Goal: Task Accomplishment & Management: Use online tool/utility

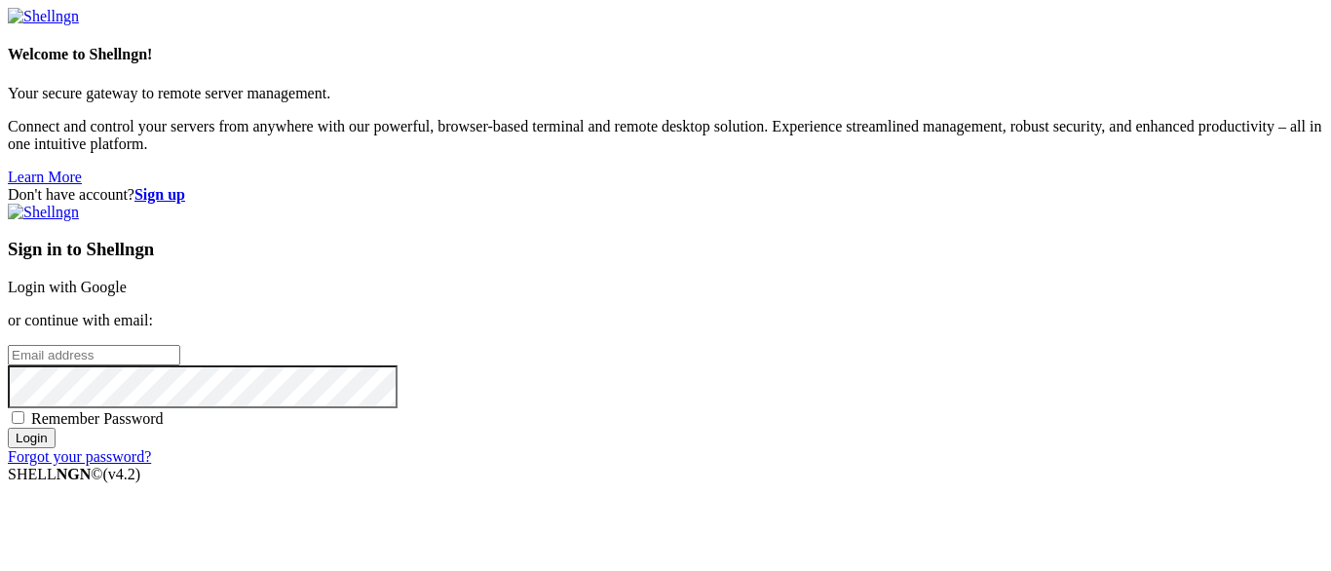
click at [127, 279] on link "Login with Google" at bounding box center [67, 287] width 119 height 17
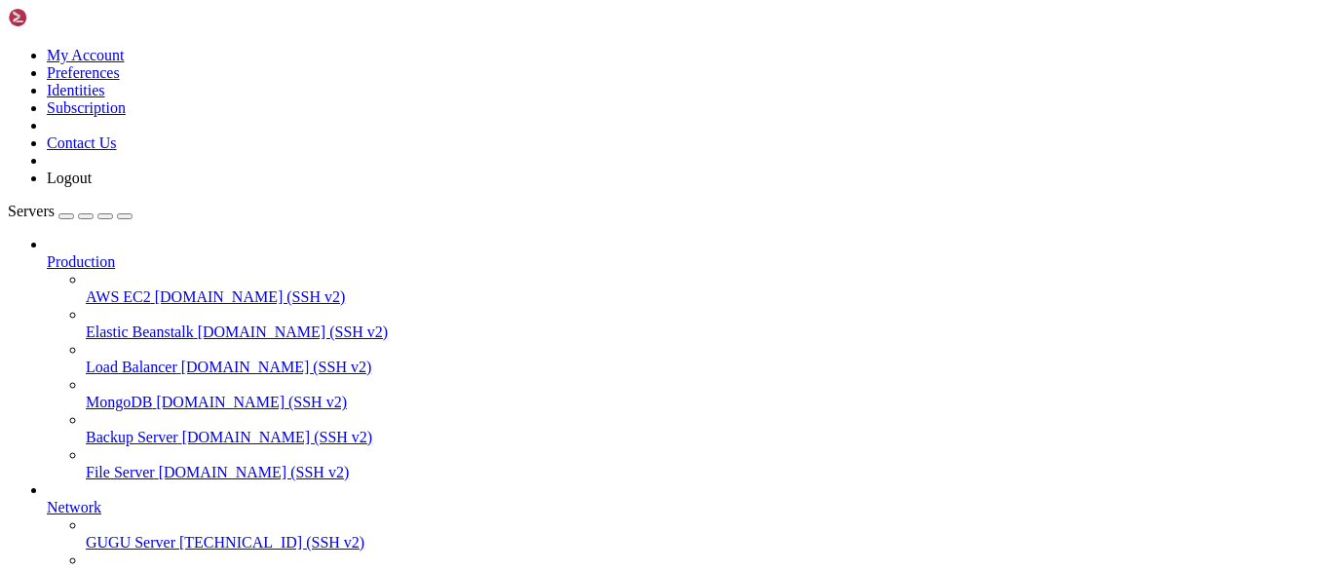
scroll to position [112, 0]
click at [179, 534] on span "[TECHNICAL_ID] (SSH v2)" at bounding box center [271, 542] width 185 height 17
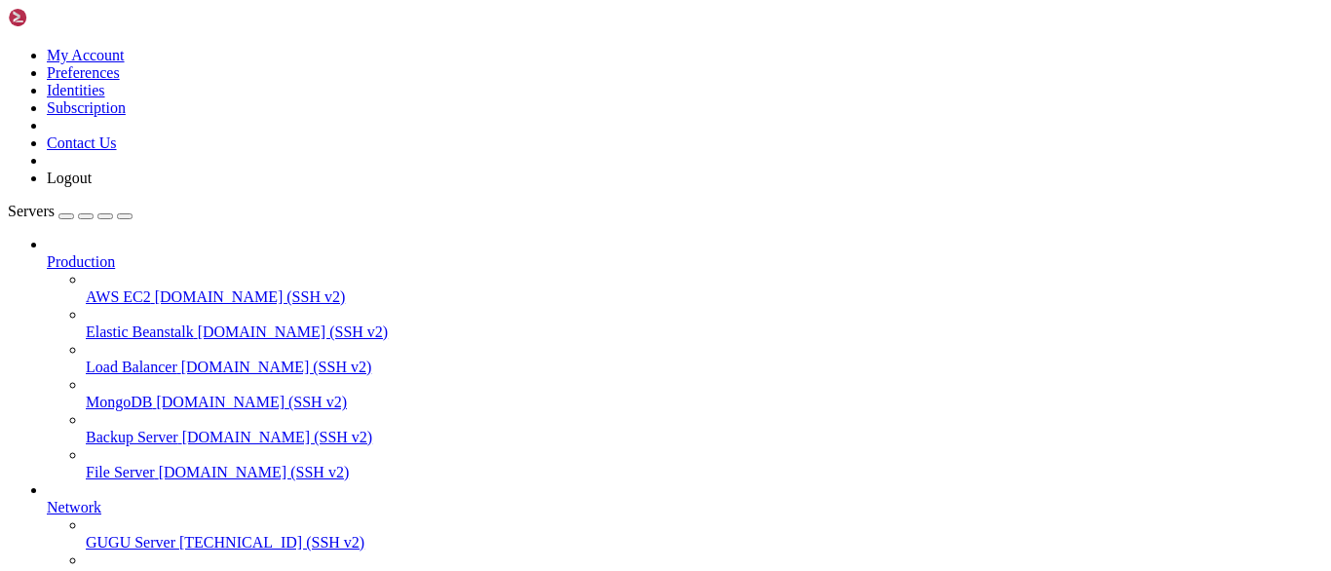
scroll to position [88, 0]
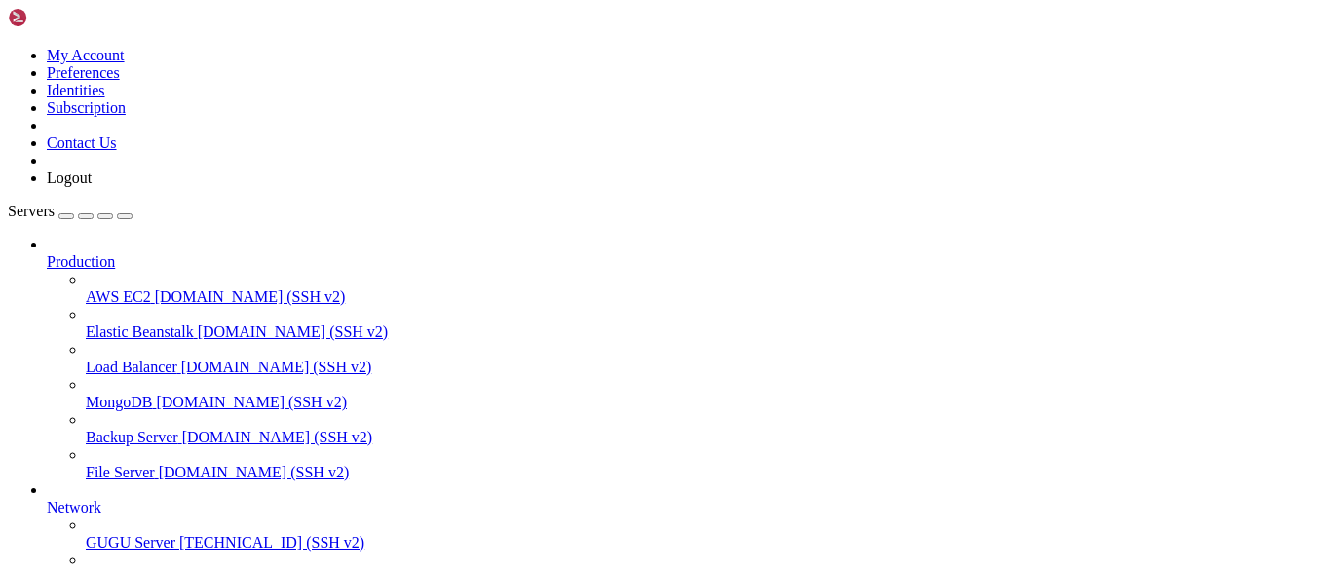
type input "/root"
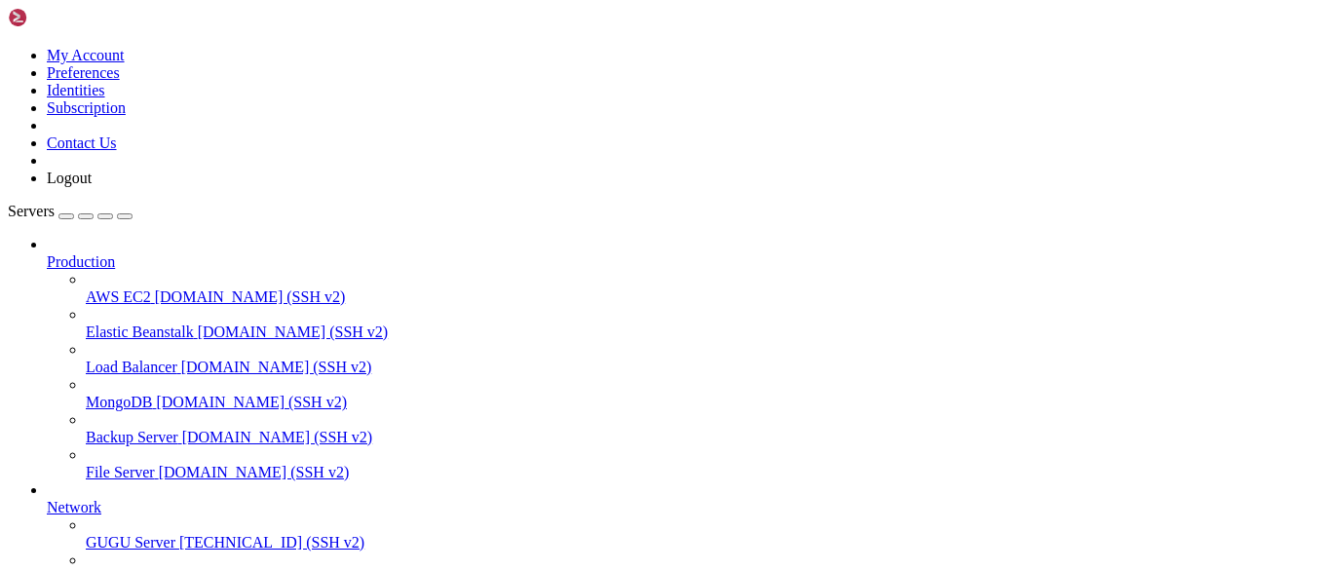
click at [125, 534] on span "GUGU Server" at bounding box center [131, 542] width 90 height 17
click at [387, 350] on div at bounding box center [665, 285] width 1331 height 571
click at [129, 534] on link "GUGU Server [TECHNICAL_ID] (SSH v2)" at bounding box center [704, 543] width 1237 height 18
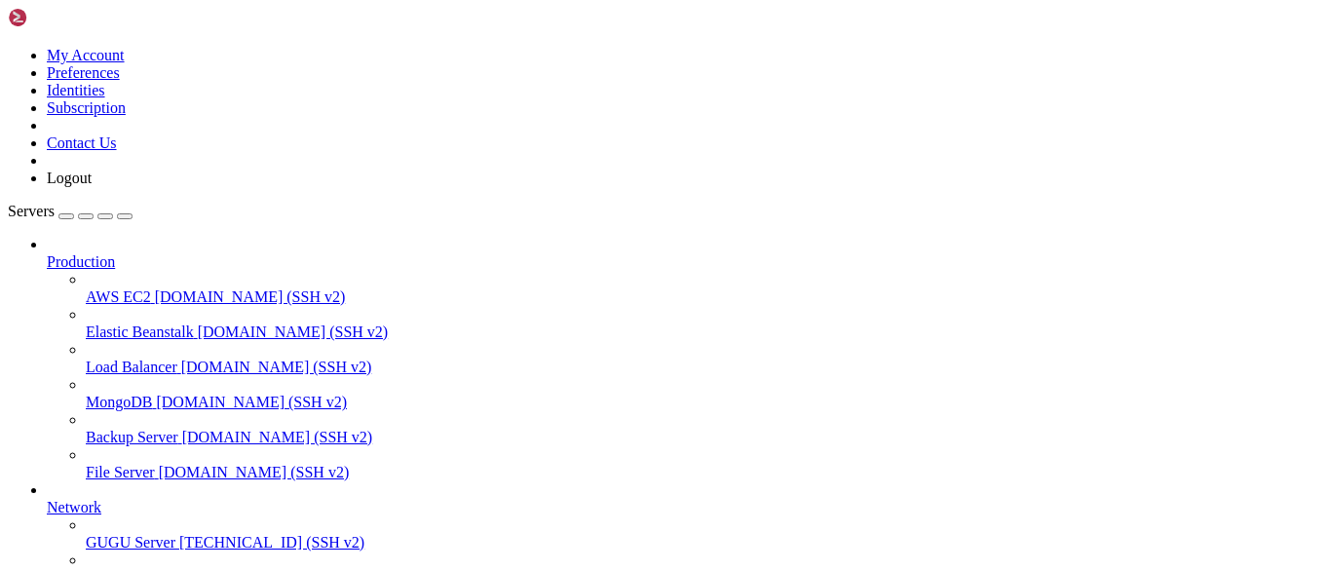
click at [457, 54] on div at bounding box center [665, 285] width 1331 height 571
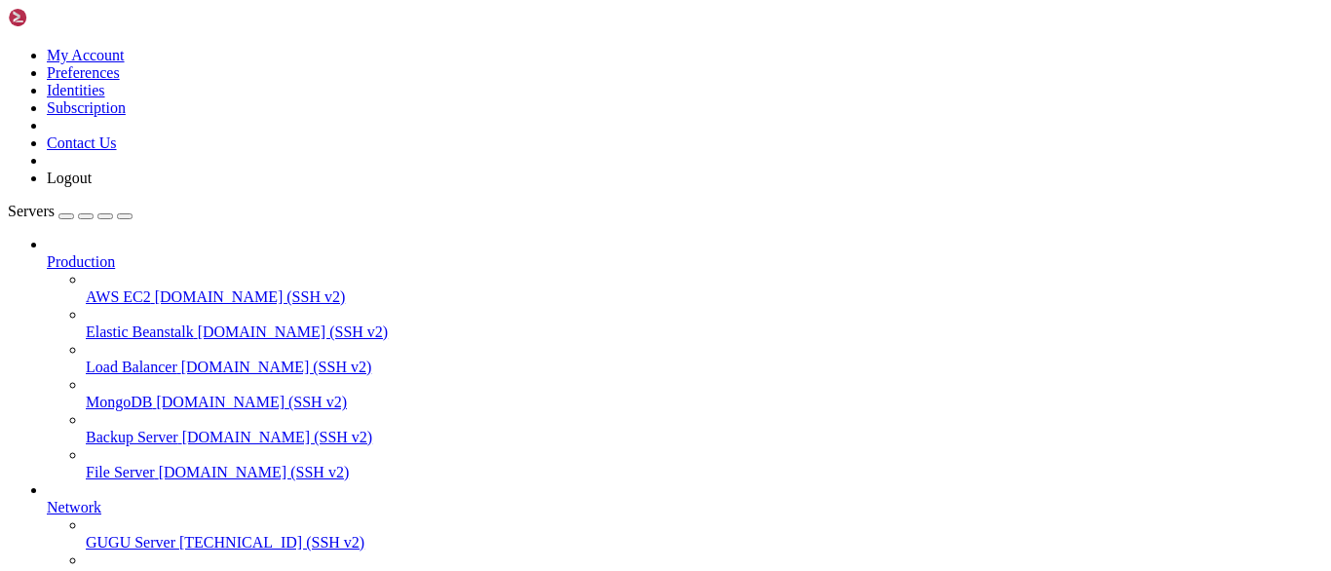
type input "/home/saga-test"
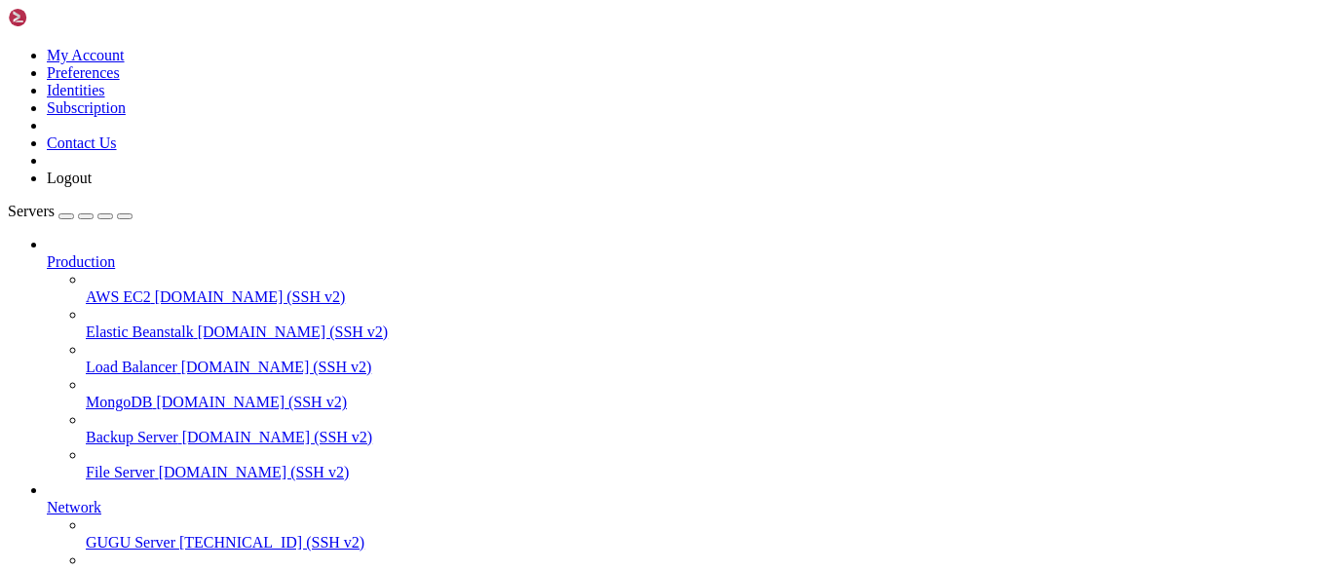
drag, startPoint x: 921, startPoint y: 12, endPoint x: 1272, endPoint y: 89, distance: 360.0
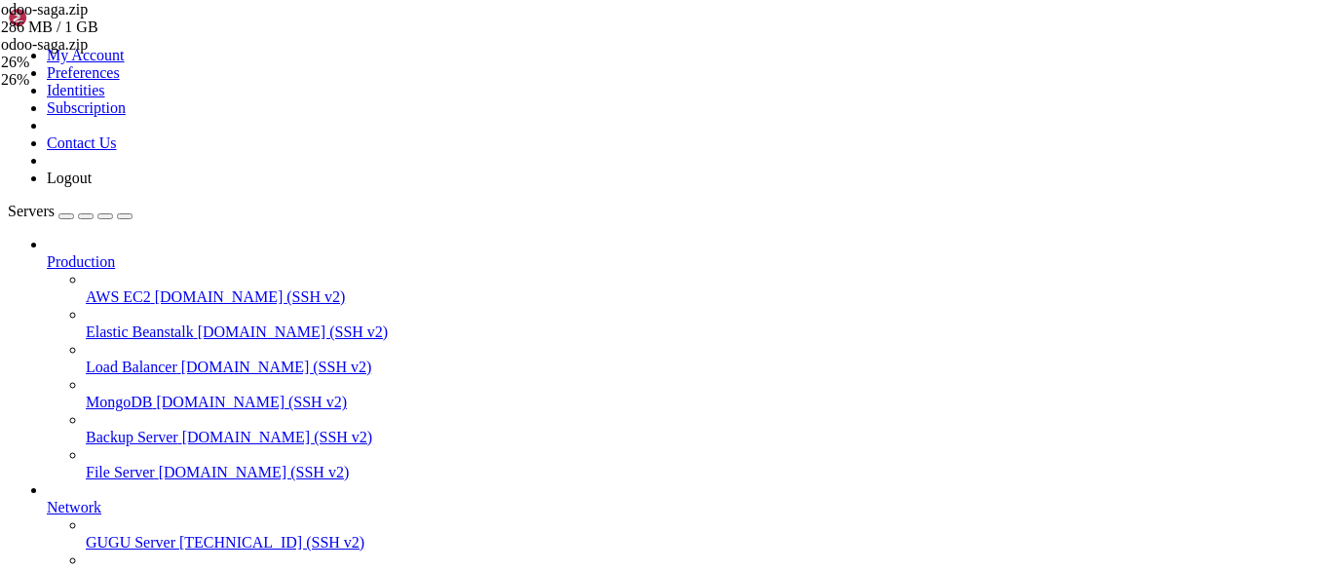
click at [1161, 210] on div "odoo-saga.zip 287 MB / 1 GB odoo-saga.zip 26% 26 %" at bounding box center [665, 285] width 1331 height 571
